Goal: Information Seeking & Learning: Learn about a topic

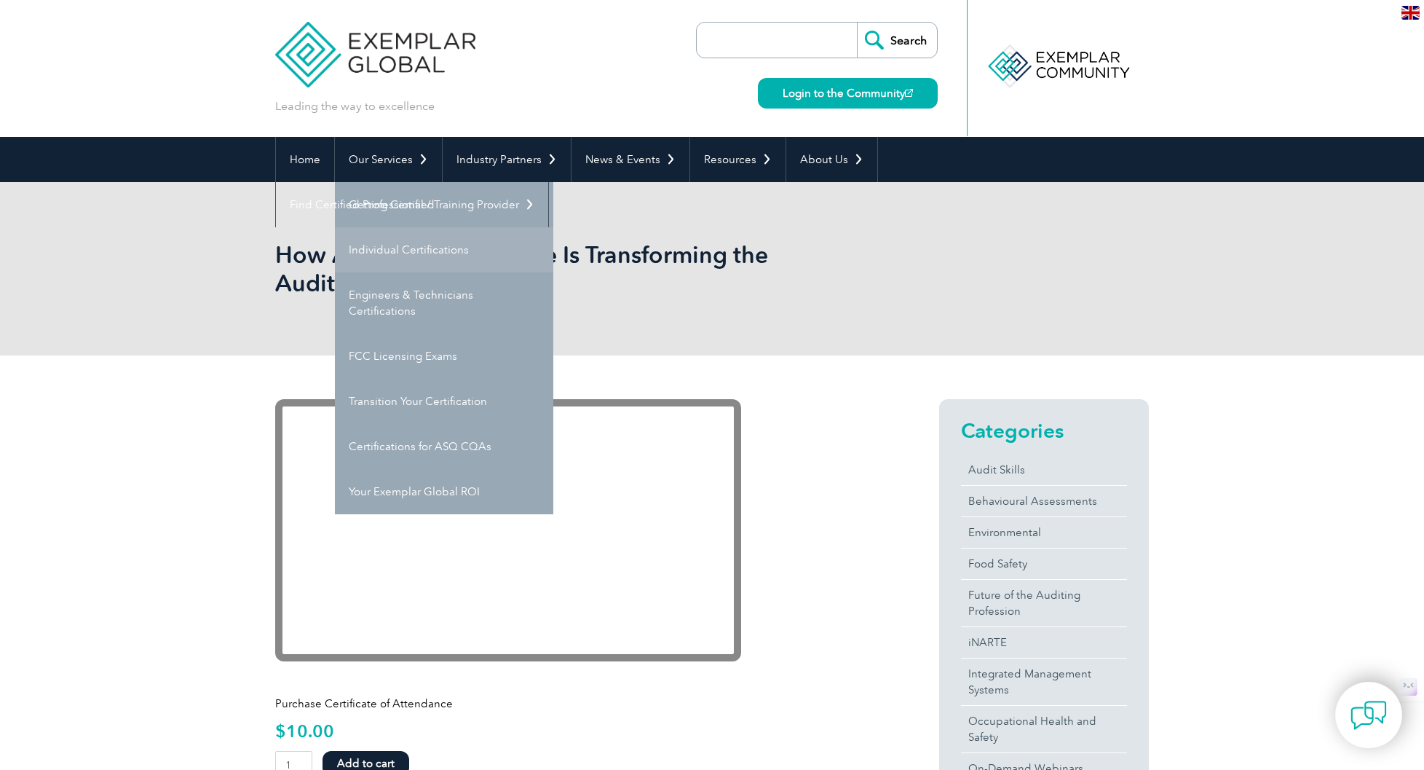
click at [393, 241] on link "Individual Certifications" at bounding box center [444, 249] width 218 height 45
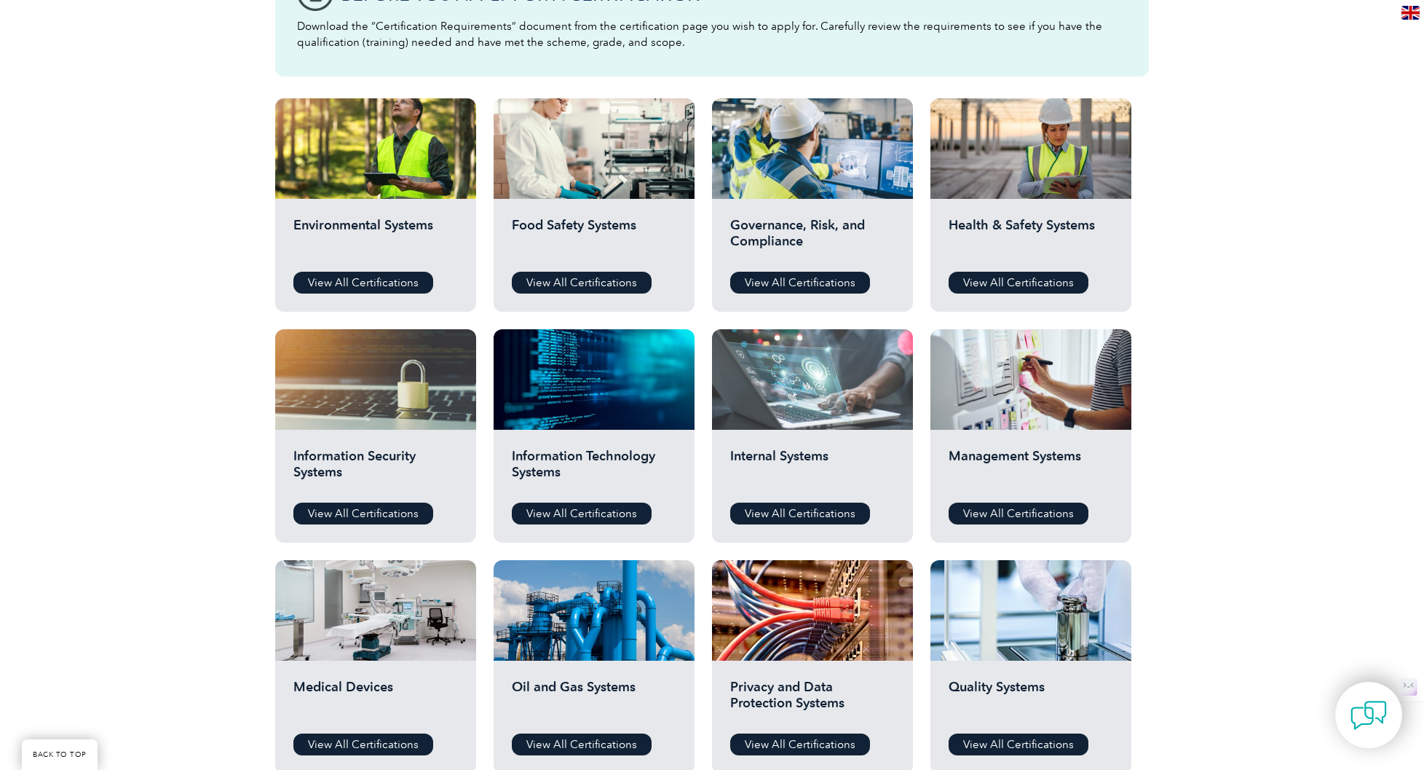
scroll to position [473, 0]
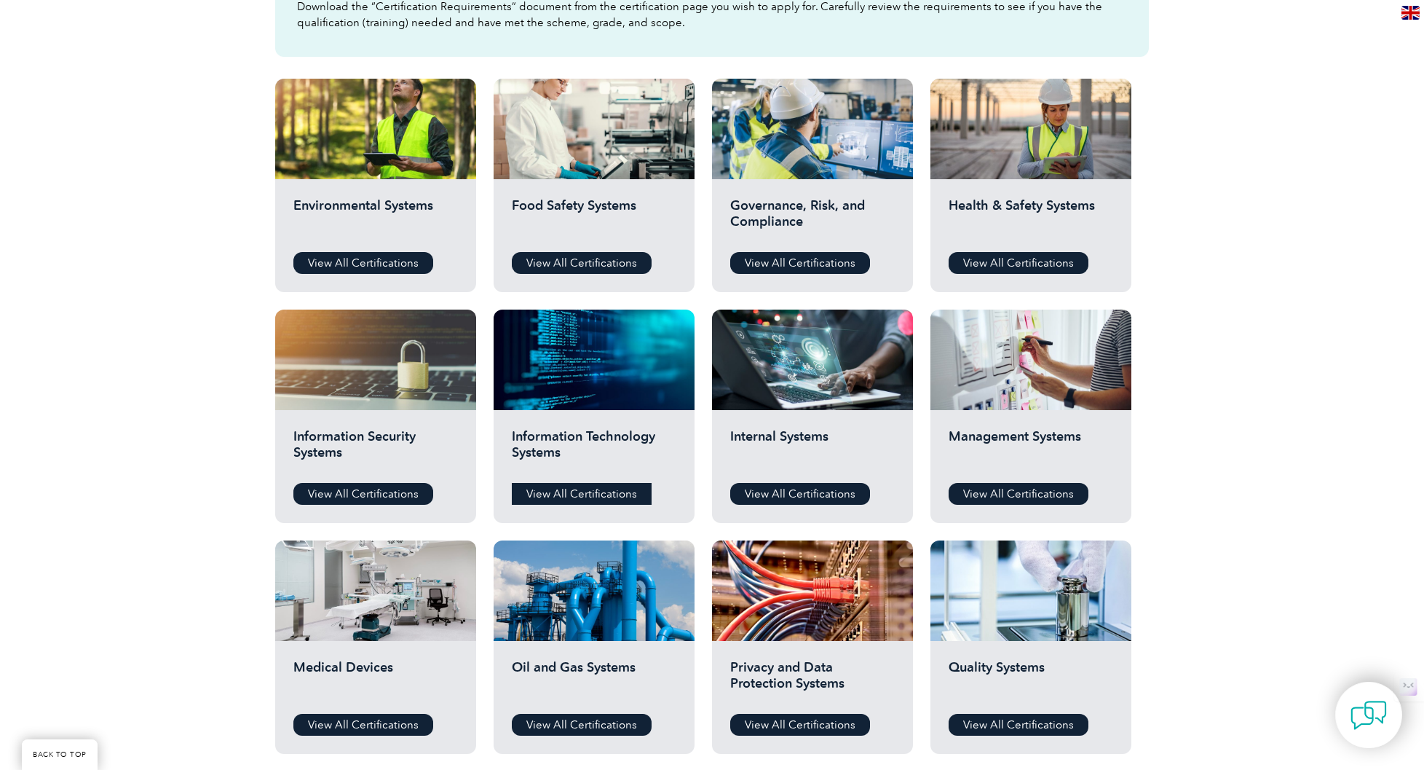
click at [619, 487] on link "View All Certifications" at bounding box center [582, 494] width 140 height 22
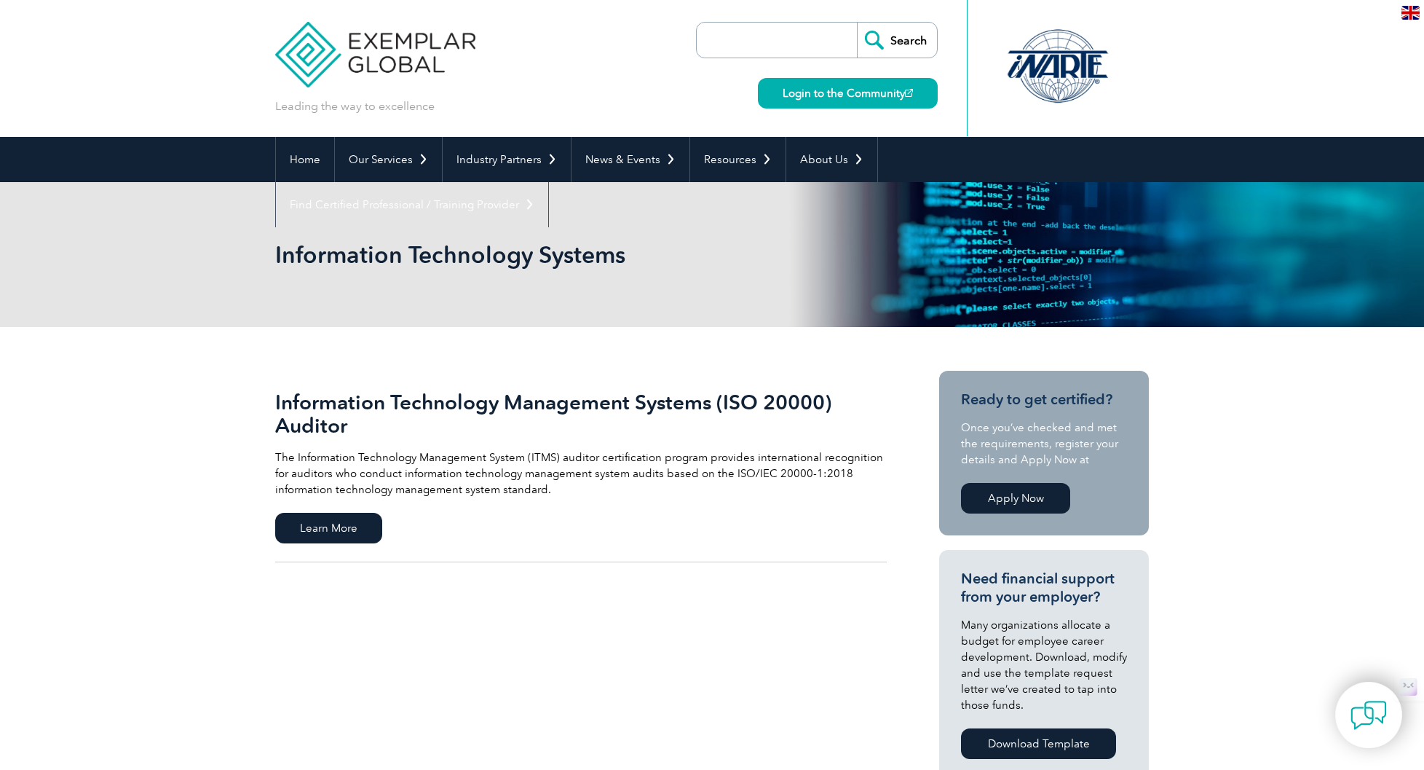
click at [782, 37] on input "search" at bounding box center [780, 40] width 153 height 35
type input "artificial intelligence"
click at [857, 23] on input "Search" at bounding box center [897, 40] width 80 height 35
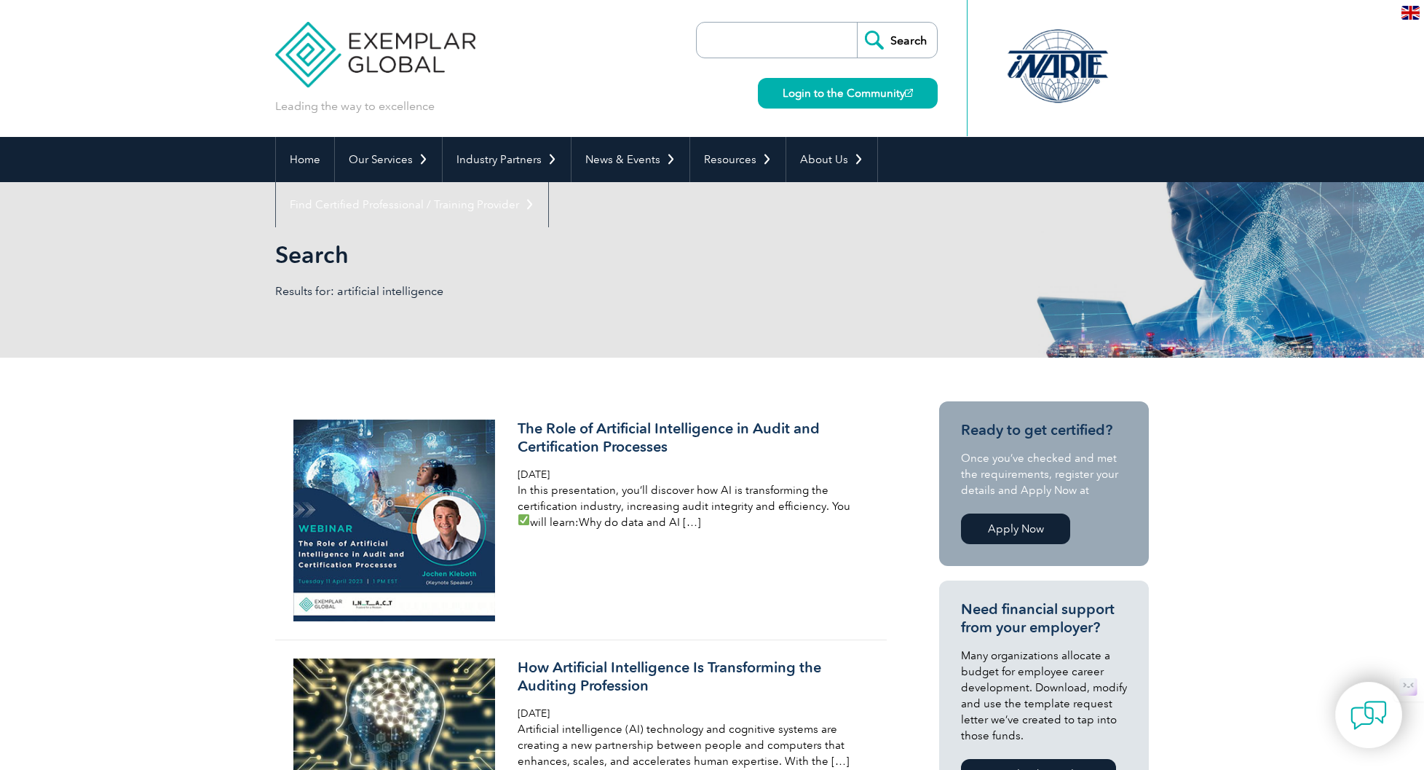
click at [379, 70] on img at bounding box center [375, 43] width 200 height 87
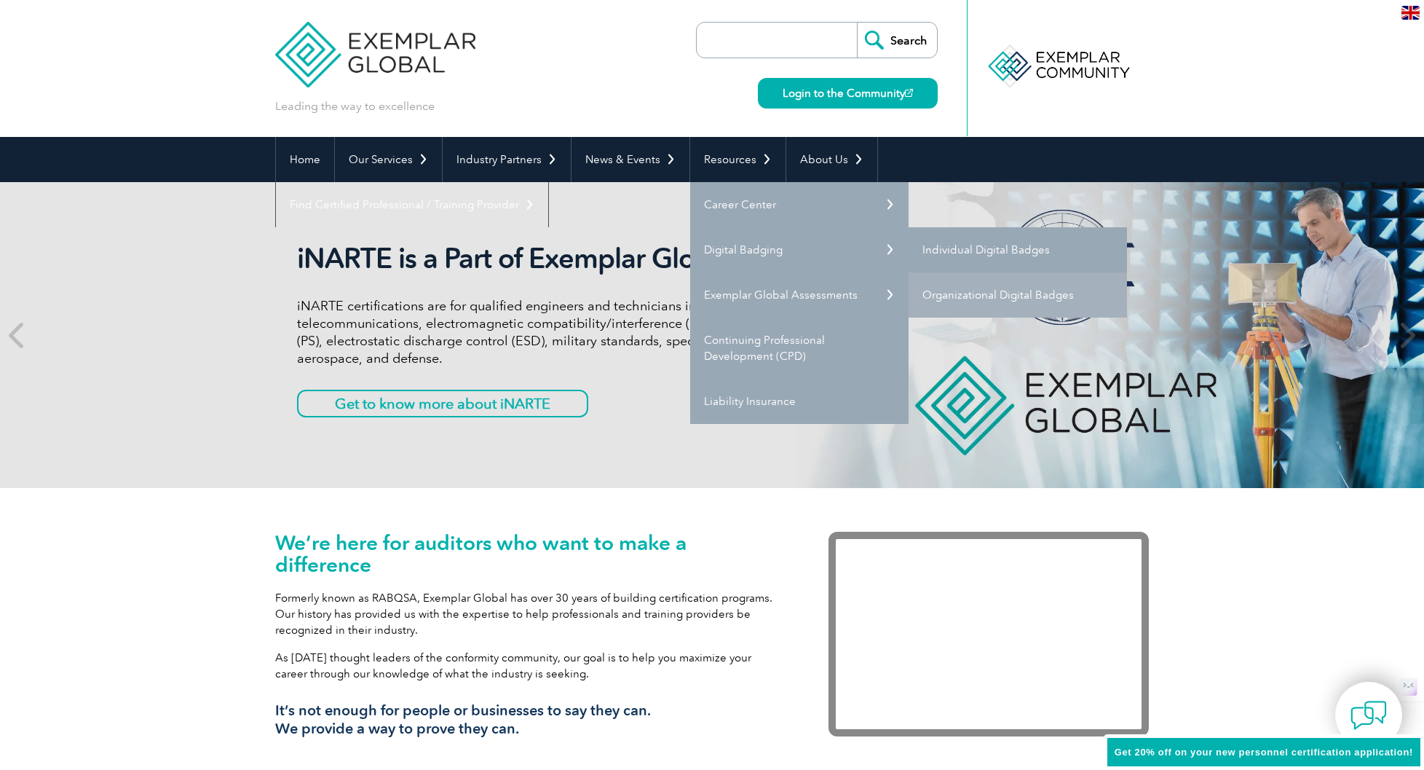
click at [966, 248] on link "Individual Digital Badges" at bounding box center [1018, 249] width 218 height 45
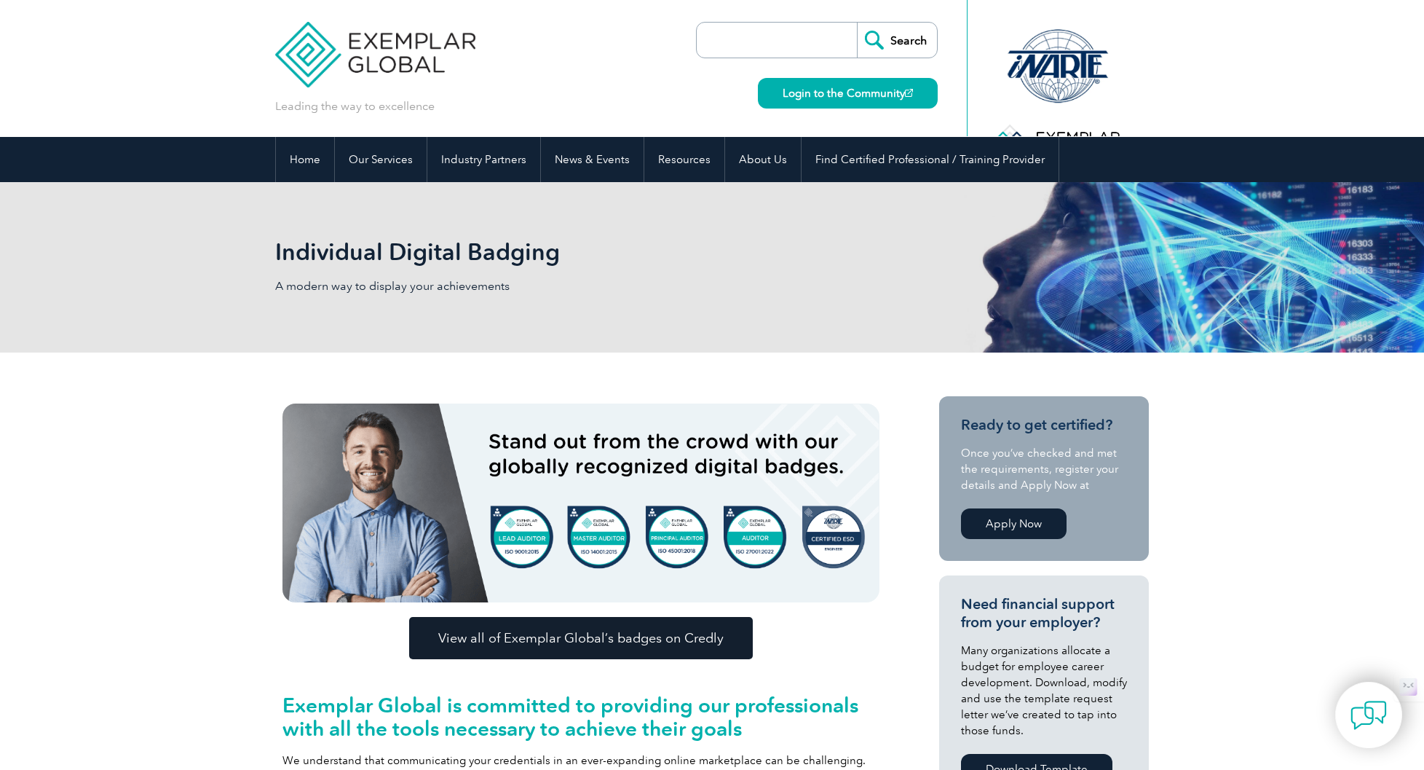
scroll to position [159, 0]
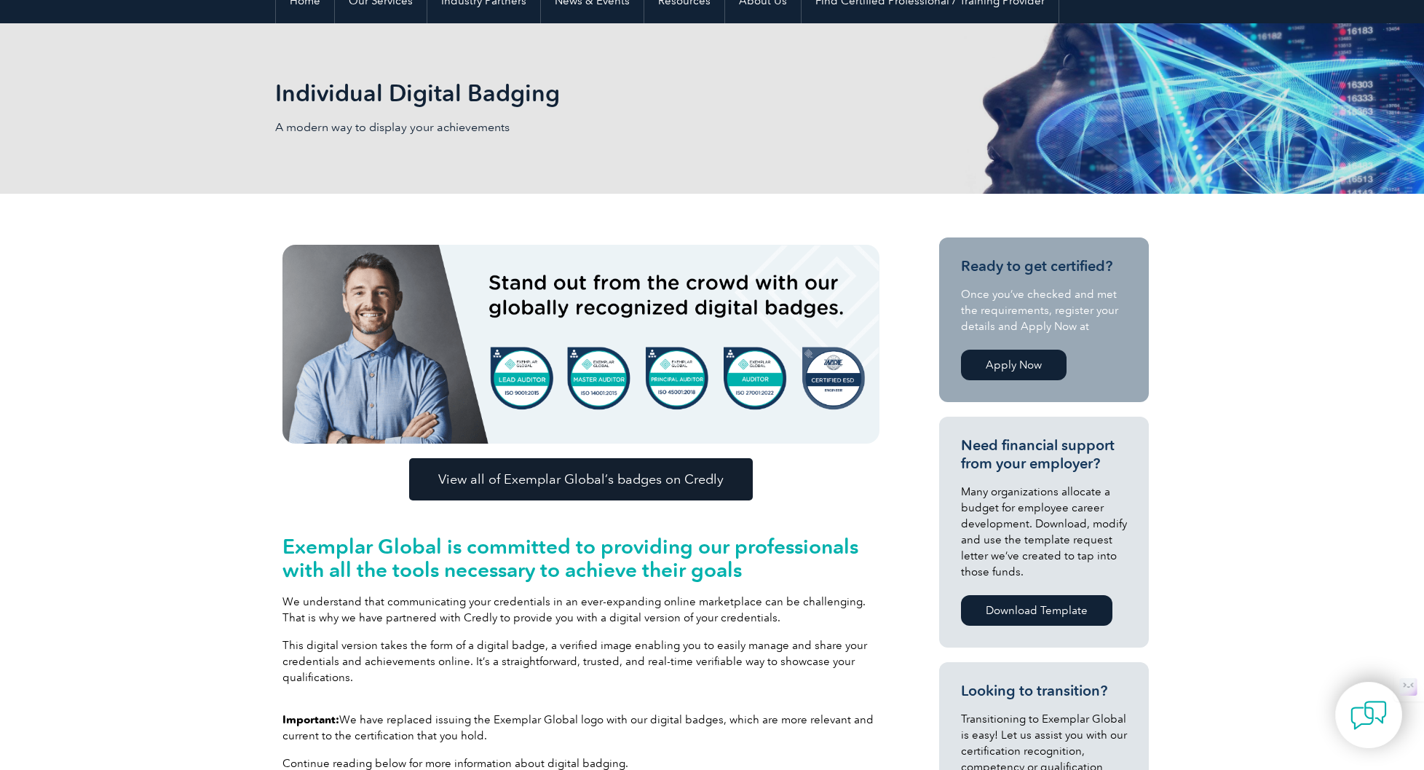
click at [527, 383] on img at bounding box center [581, 344] width 597 height 199
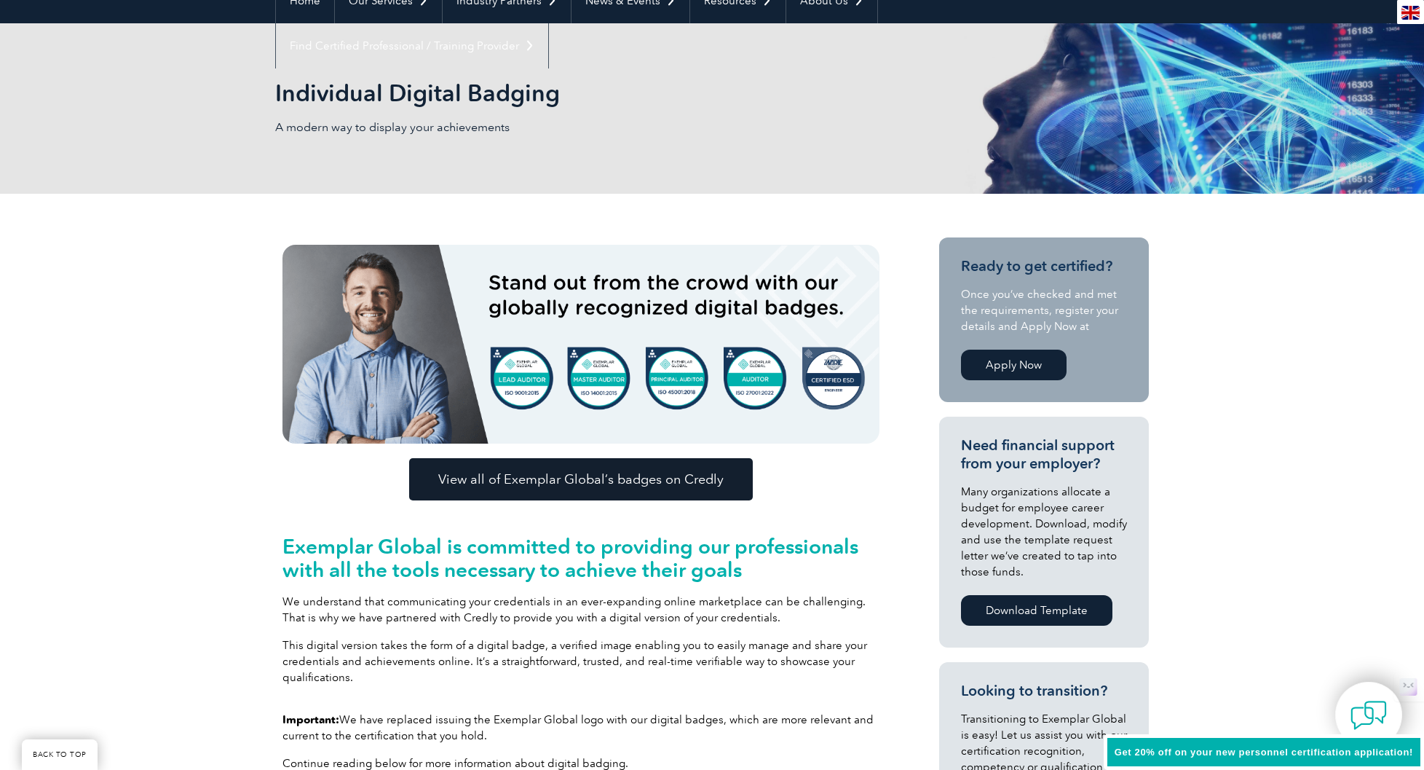
click at [550, 468] on link "View all of Exemplar Global’s badges on Credly" at bounding box center [581, 479] width 344 height 42
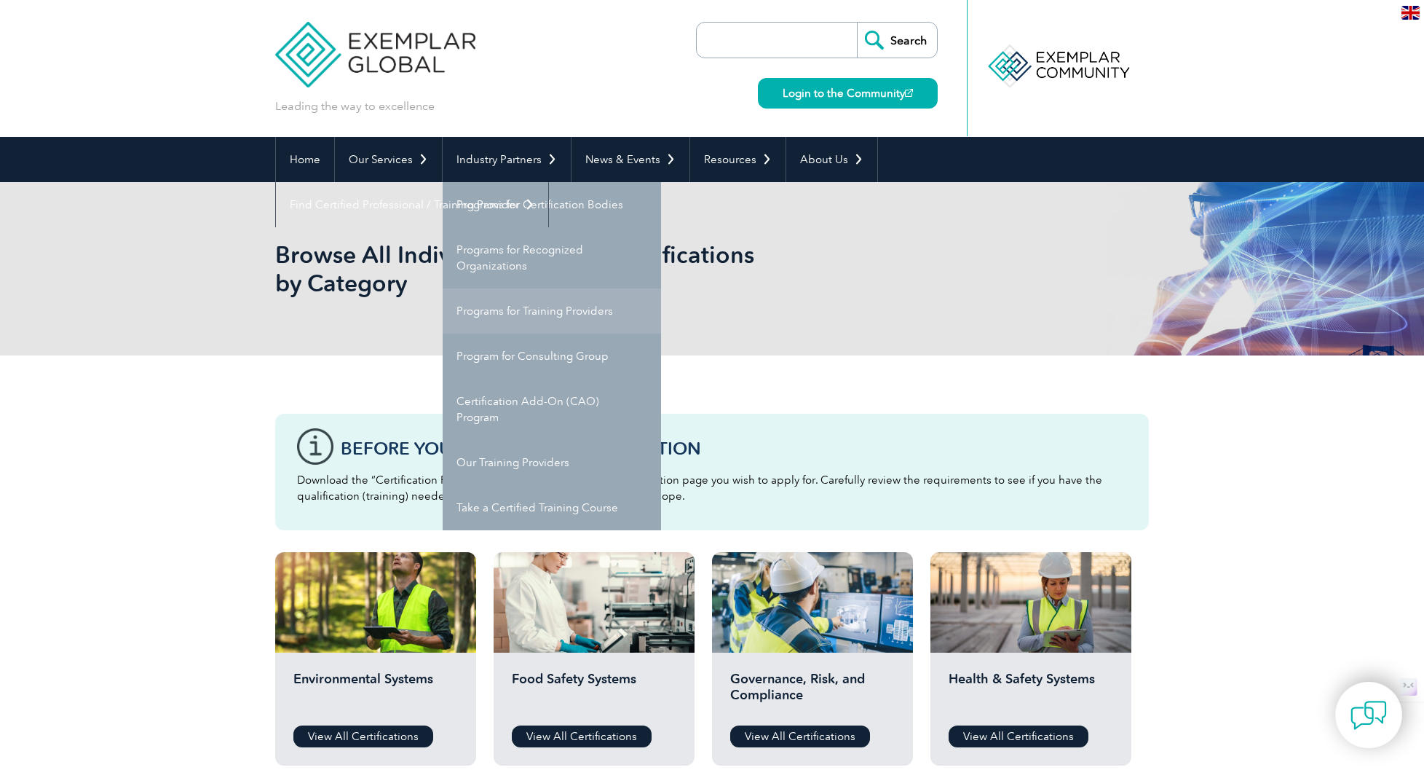
click at [542, 304] on link "Programs for Training Providers" at bounding box center [552, 310] width 218 height 45
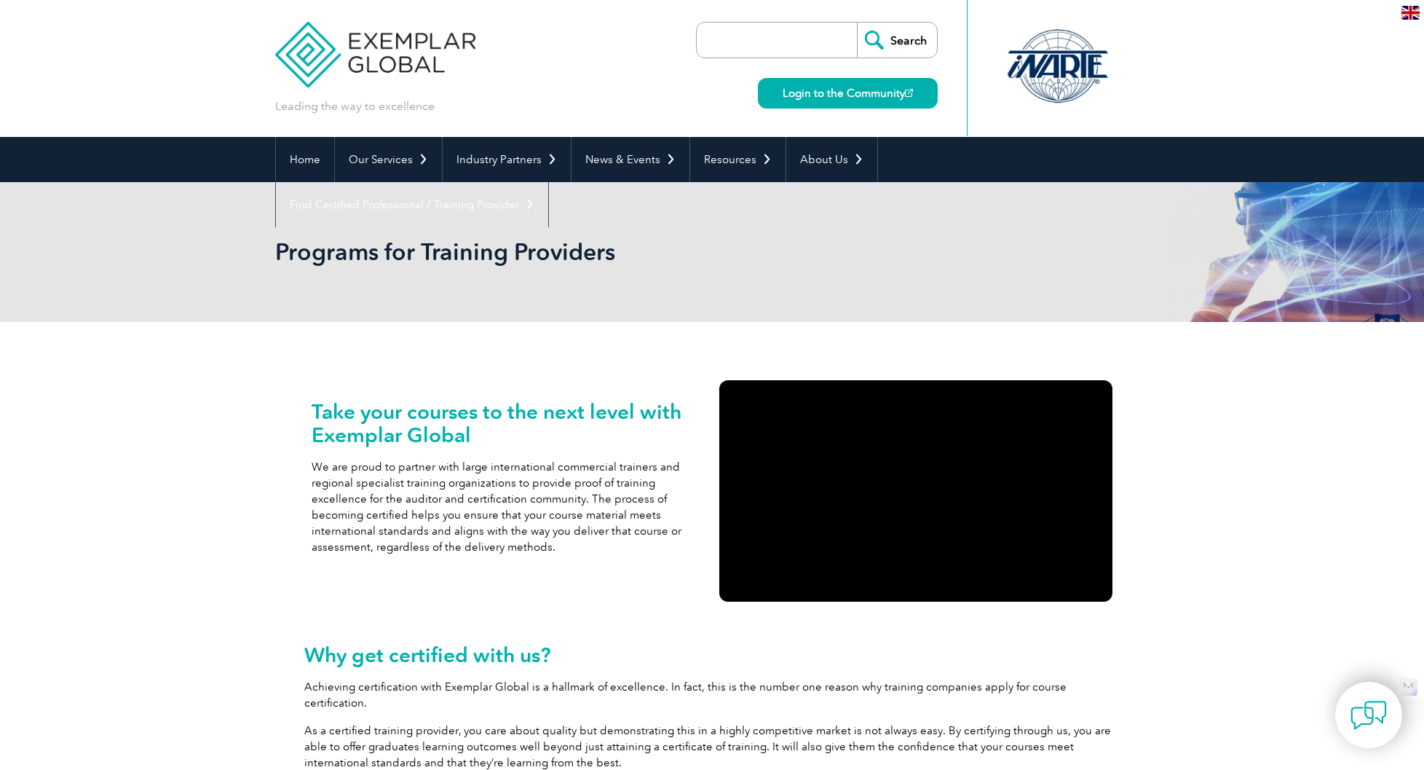
click at [756, 44] on input "search" at bounding box center [780, 40] width 153 height 35
type input "artificial intelligence"
click at [877, 49] on input "Search" at bounding box center [897, 40] width 80 height 35
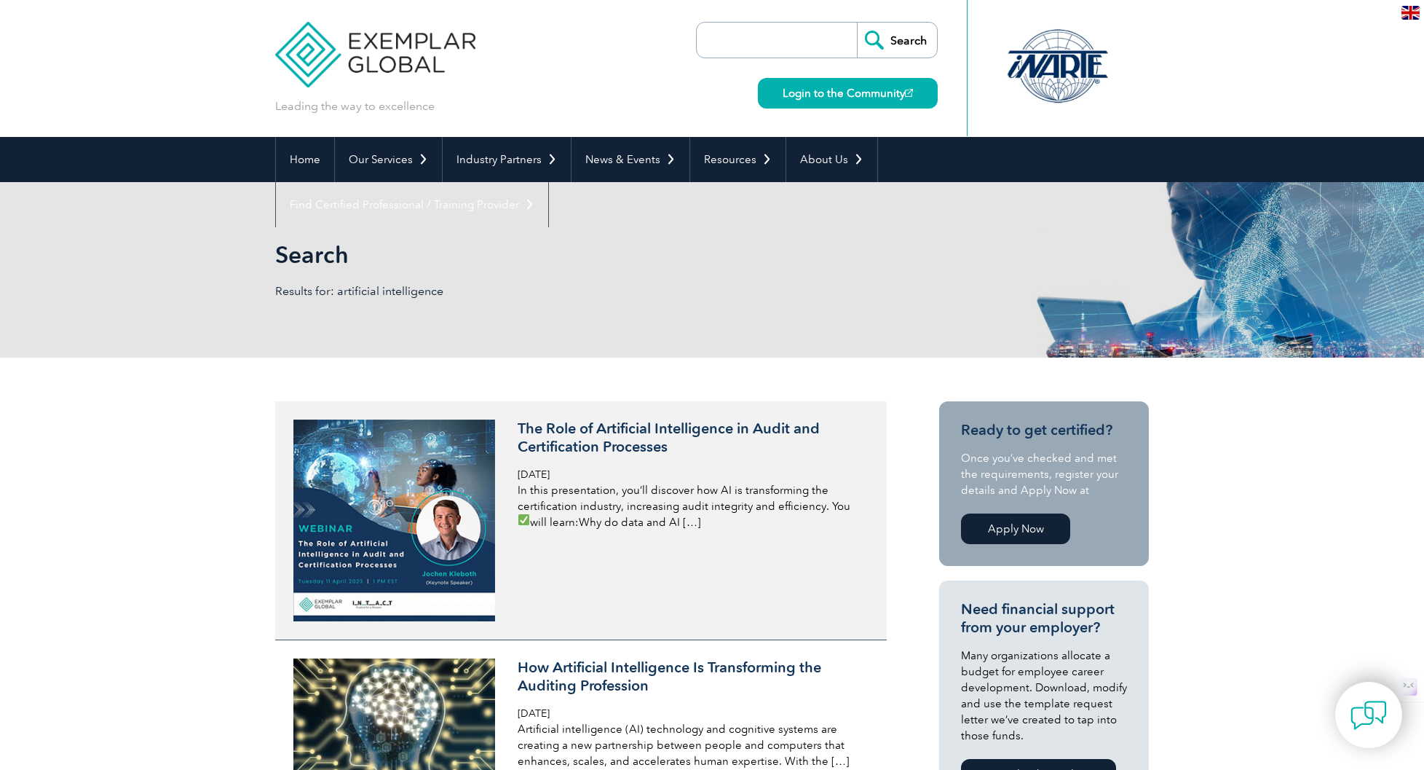
click at [616, 430] on h3 "The Role of Artificial Intelligence in Audit and Certification Processes" at bounding box center [690, 437] width 345 height 36
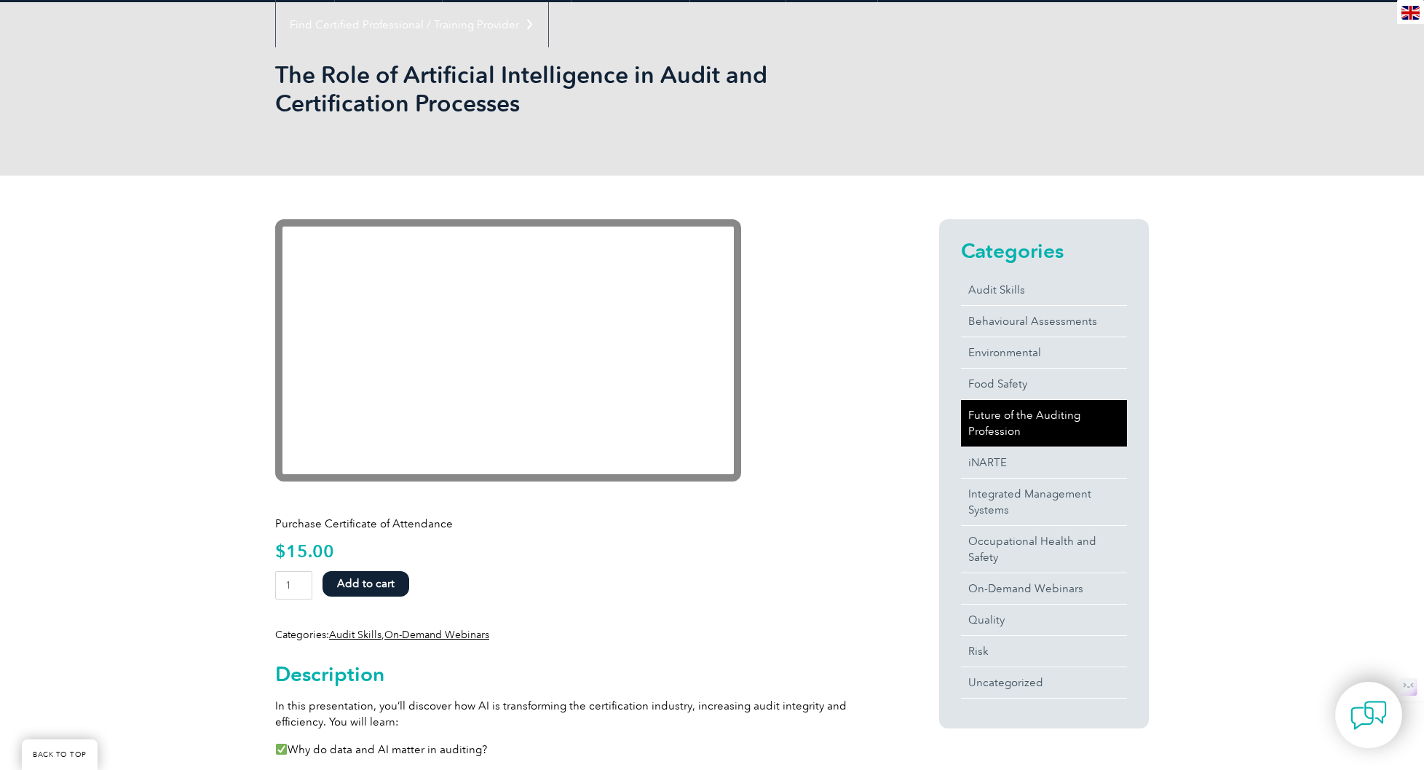
scroll to position [187, 0]
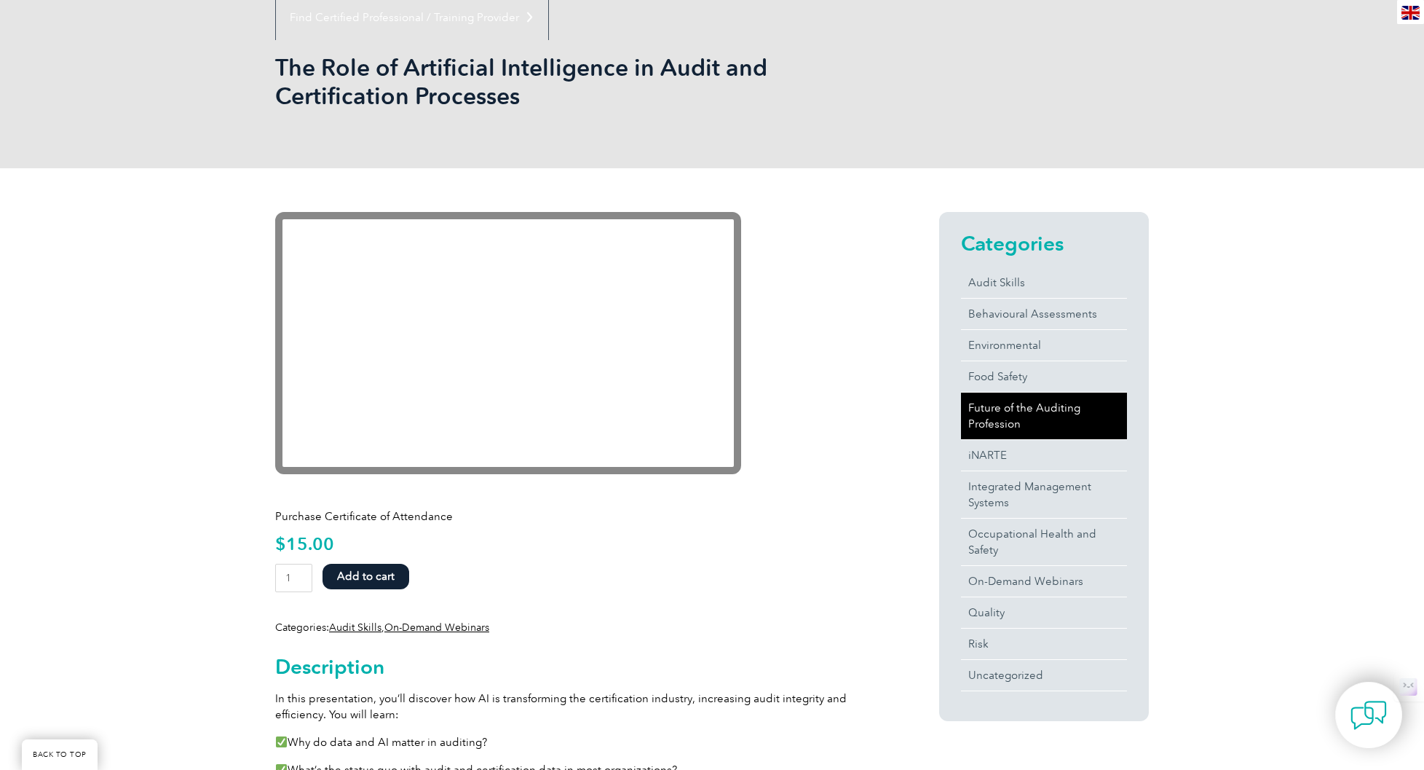
click at [1105, 404] on link "Future of the Auditing Profession" at bounding box center [1044, 416] width 166 height 47
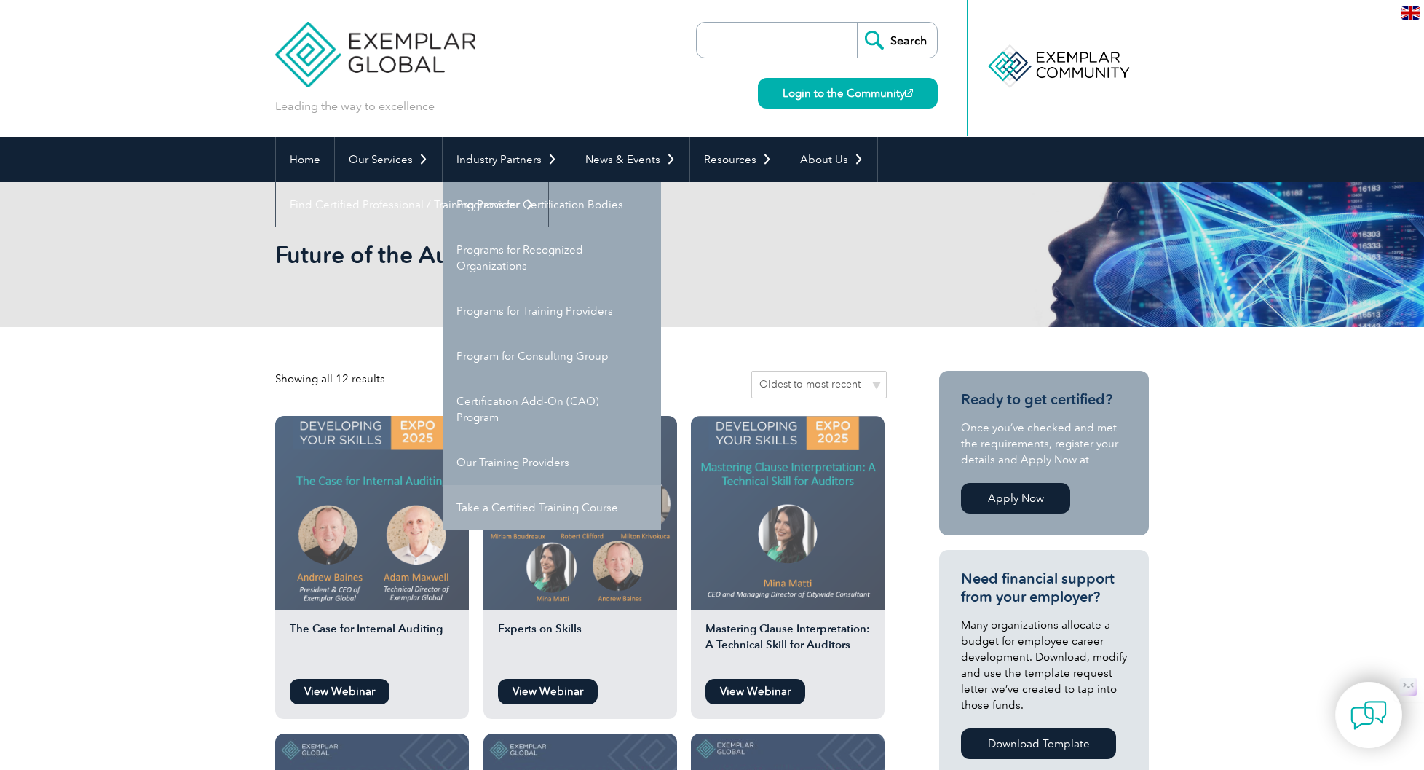
click at [558, 515] on link "Take a Certified Training Course" at bounding box center [552, 507] width 218 height 45
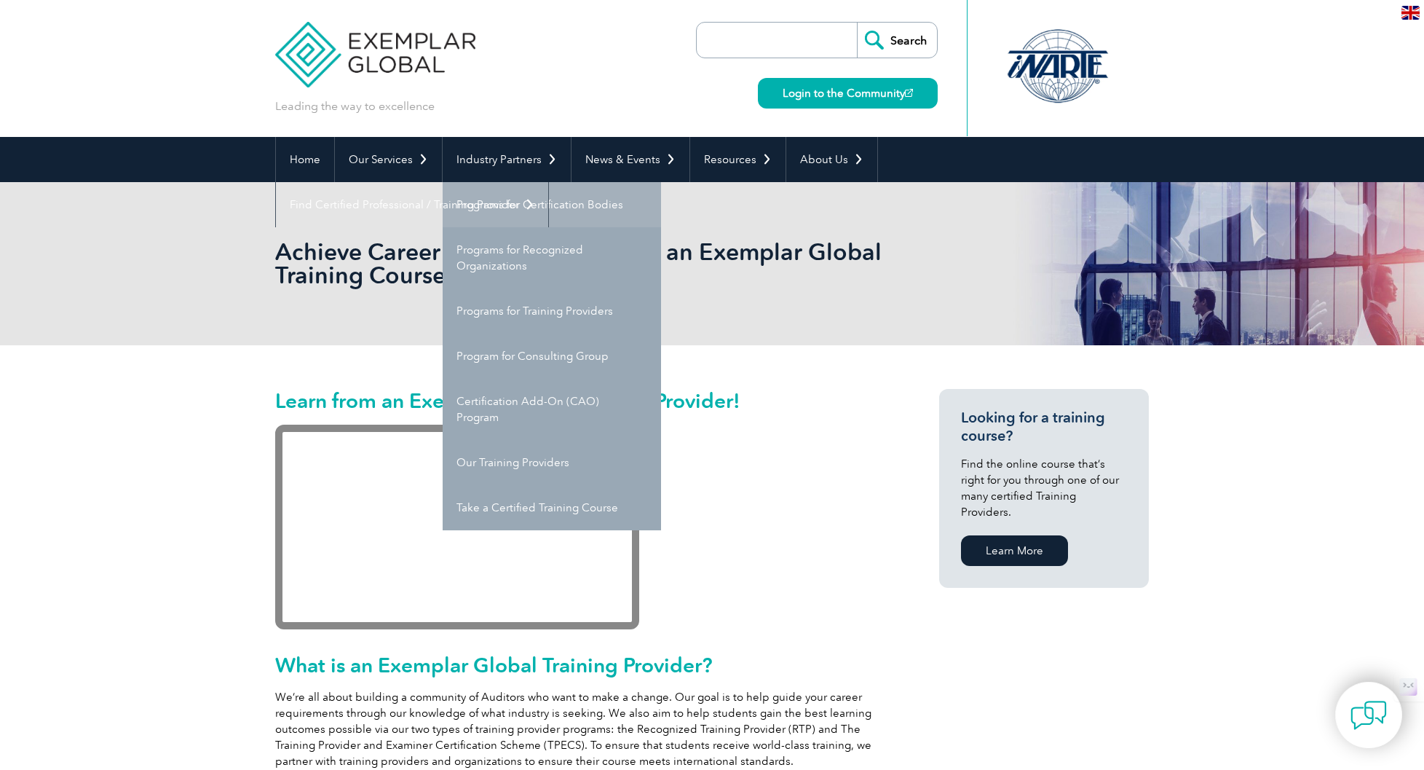
click at [494, 208] on link "Programs for Certification Bodies" at bounding box center [552, 204] width 218 height 45
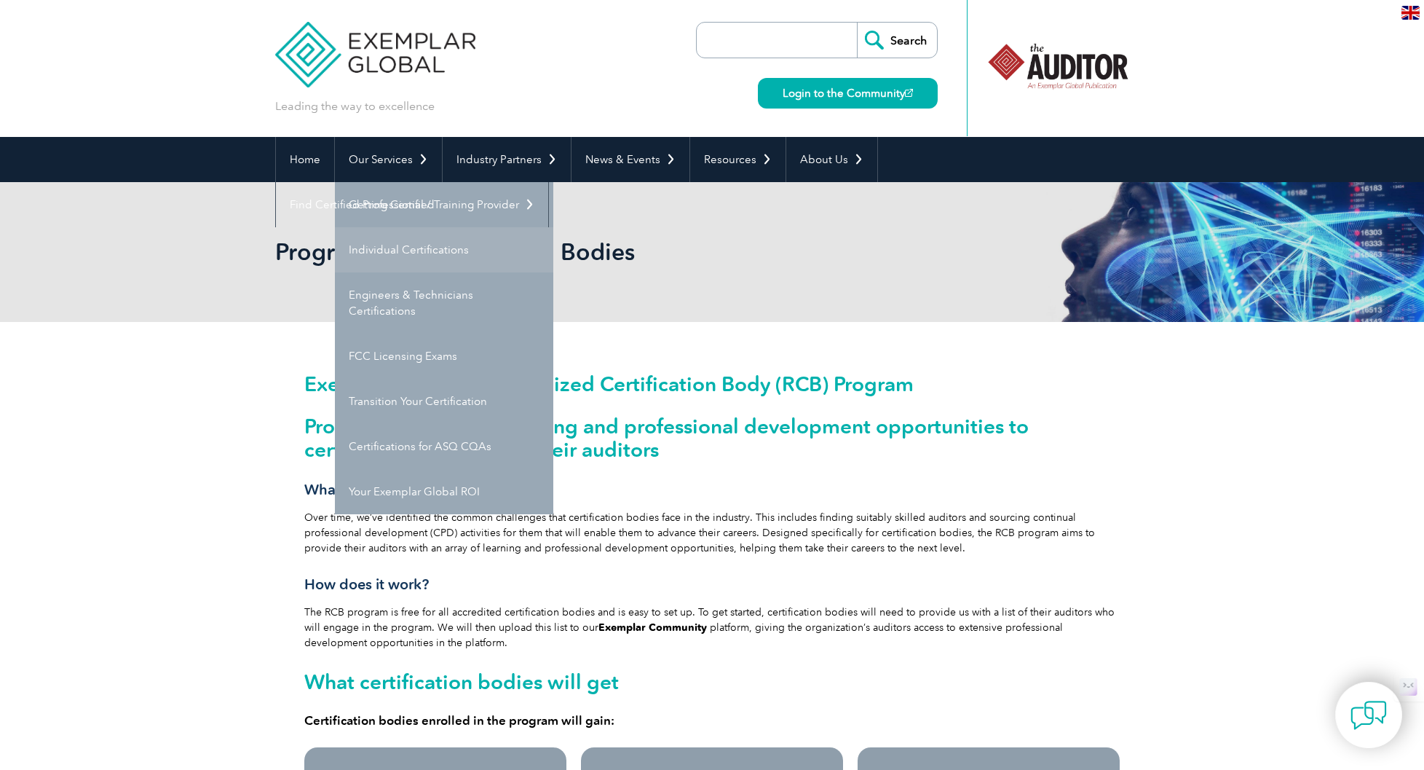
click at [376, 250] on link "Individual Certifications" at bounding box center [444, 249] width 218 height 45
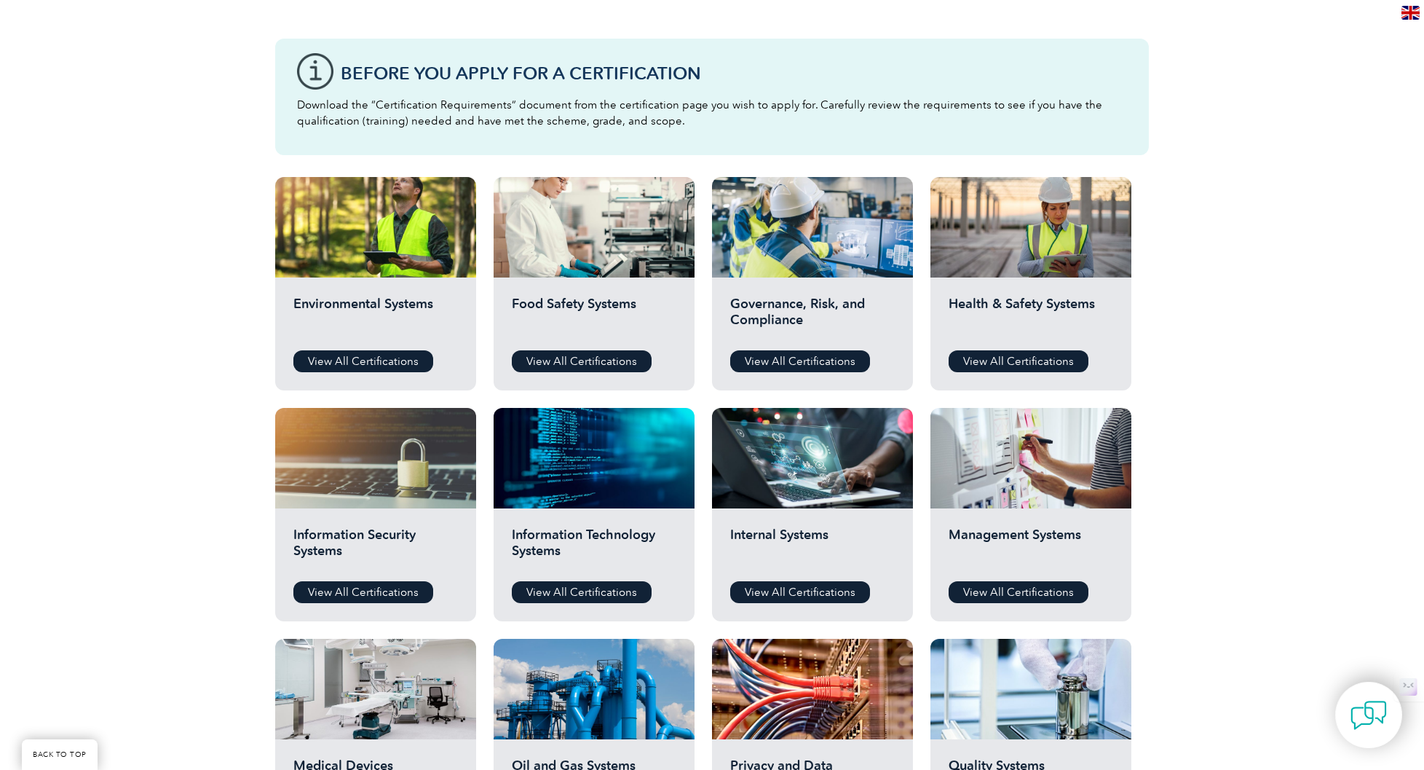
scroll to position [449, 0]
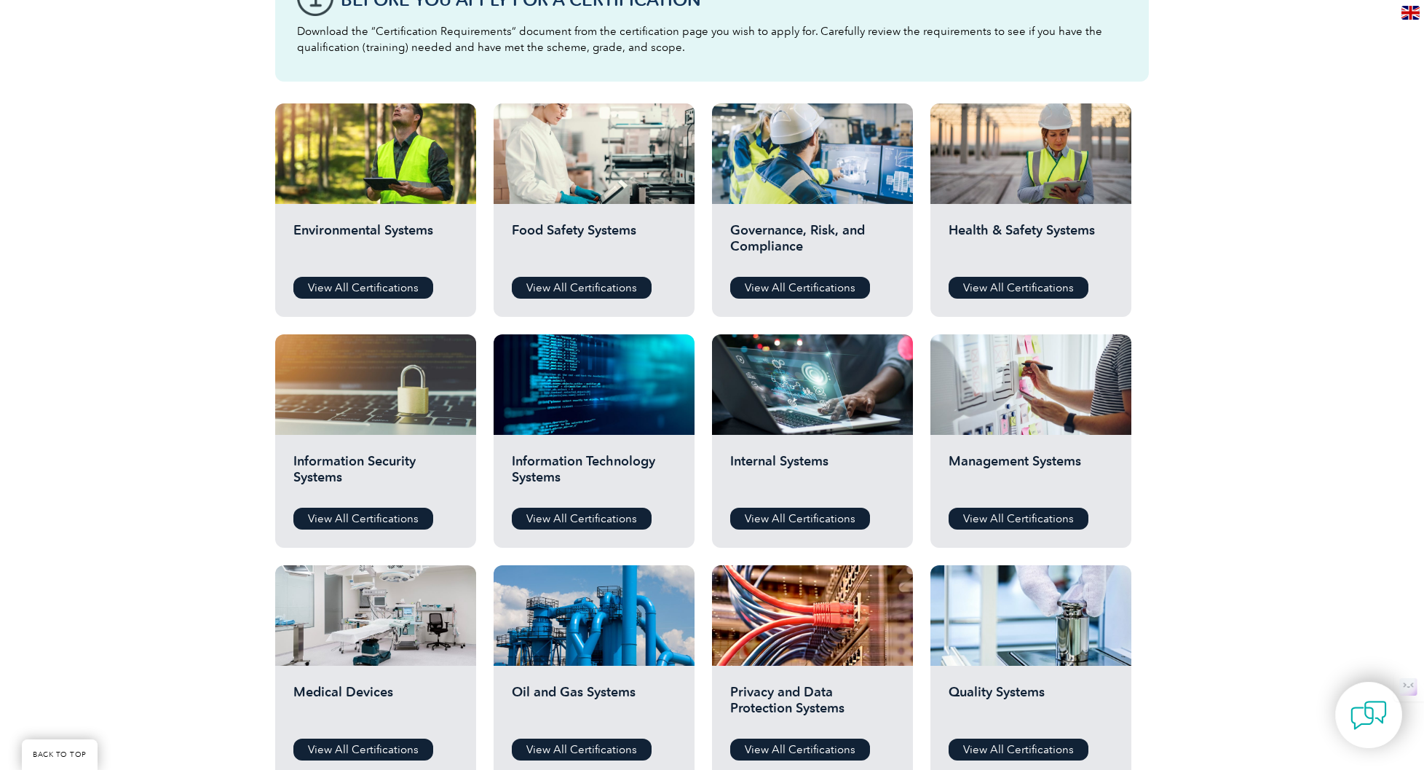
click at [389, 503] on div "Information Security Systems View All Certifications" at bounding box center [375, 491] width 201 height 113
click at [386, 514] on link "View All Certifications" at bounding box center [363, 519] width 140 height 22
click at [593, 514] on link "View All Certifications" at bounding box center [582, 519] width 140 height 22
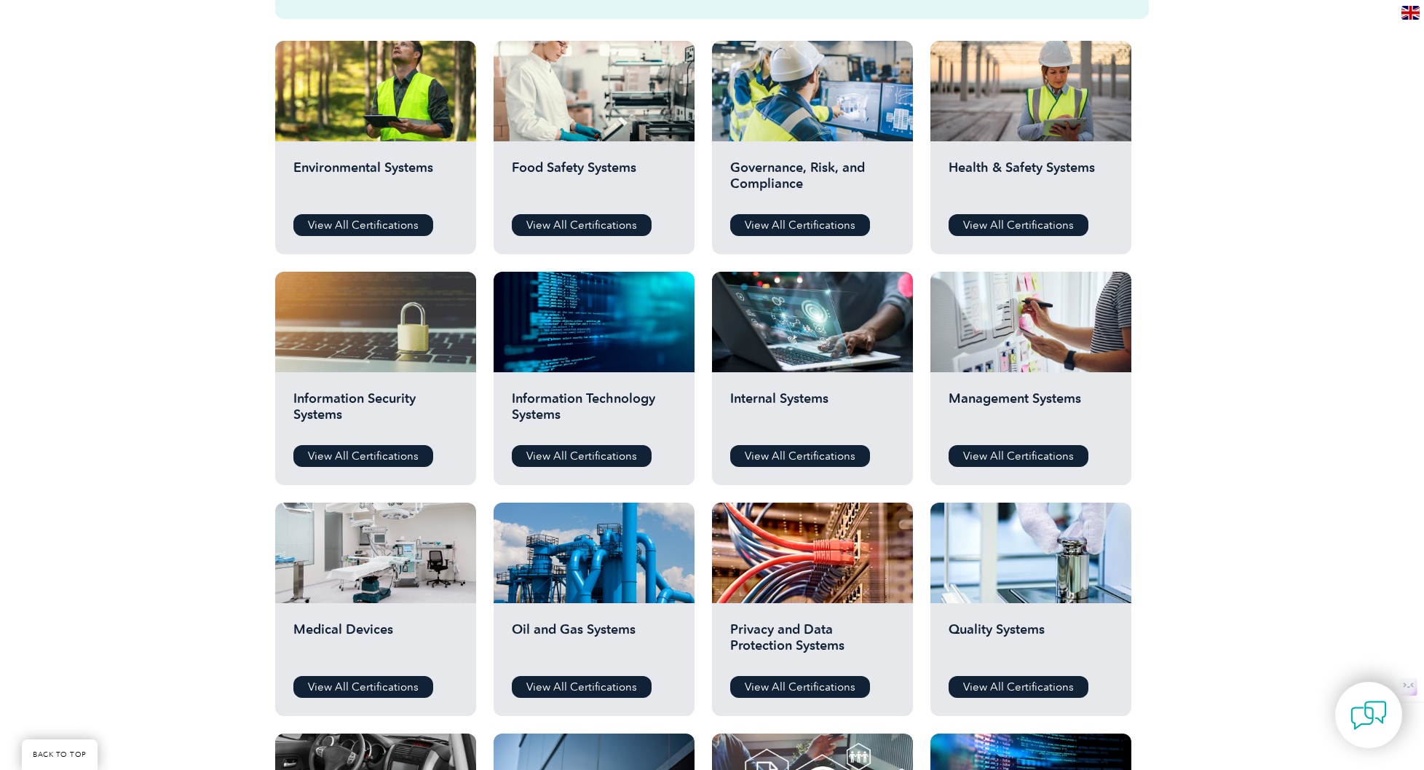
scroll to position [0, 0]
